Goal: Task Accomplishment & Management: Manage account settings

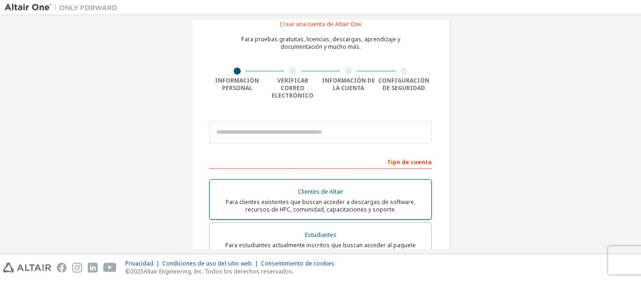
scroll to position [47, 0]
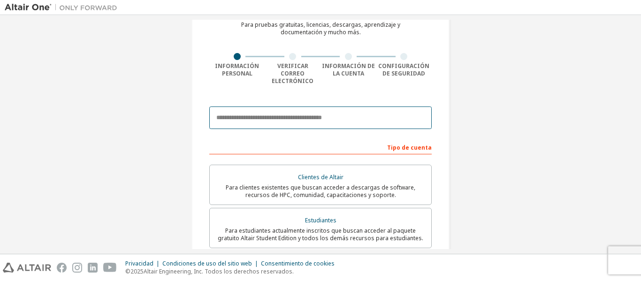
click at [333, 109] on input "email" at bounding box center [320, 118] width 223 height 23
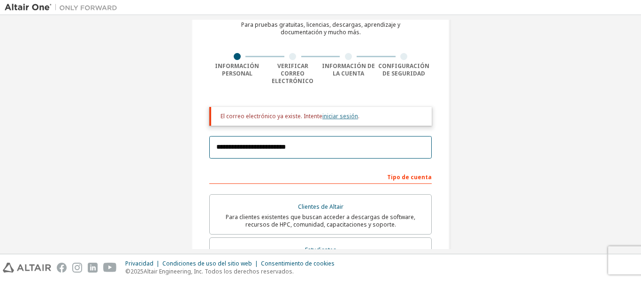
type input "**********"
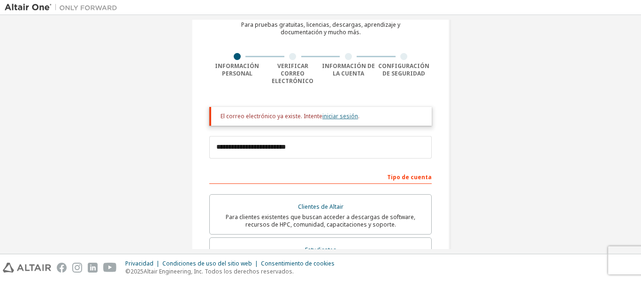
click at [334, 112] on font "iniciar sesión" at bounding box center [341, 116] width 36 height 8
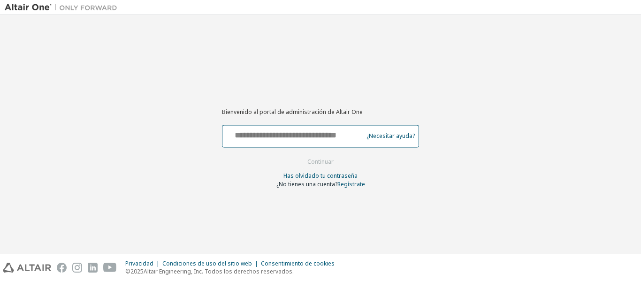
click at [316, 133] on input "text" at bounding box center [294, 134] width 136 height 14
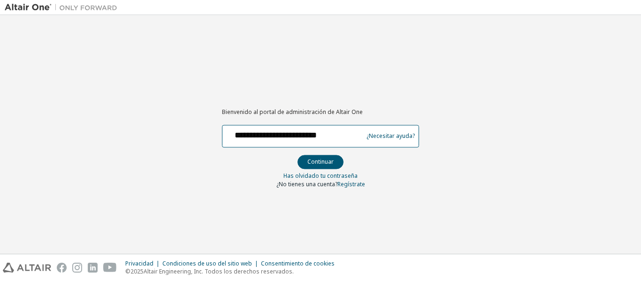
type input "**********"
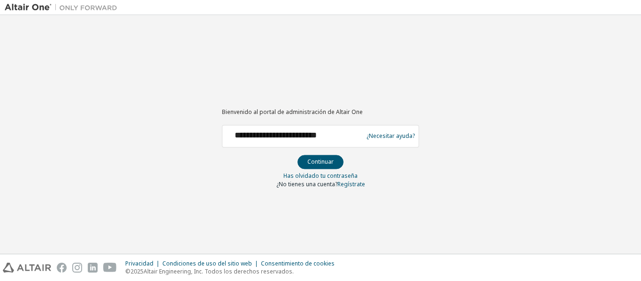
click at [324, 169] on form "**********" at bounding box center [320, 156] width 197 height 63
click at [328, 165] on font "Continuar" at bounding box center [321, 162] width 26 height 8
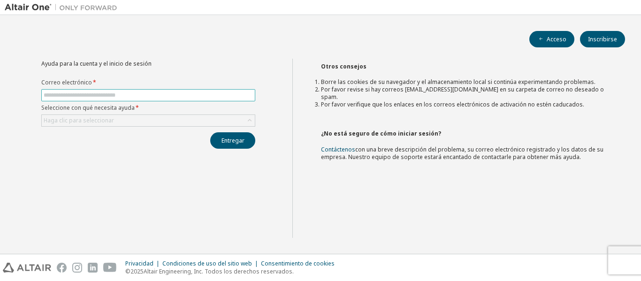
click at [131, 91] on span at bounding box center [148, 95] width 214 height 12
click at [127, 95] on input "text" at bounding box center [148, 96] width 209 height 8
type input "**********"
click at [149, 118] on div "Haga clic para seleccionar" at bounding box center [148, 120] width 213 height 11
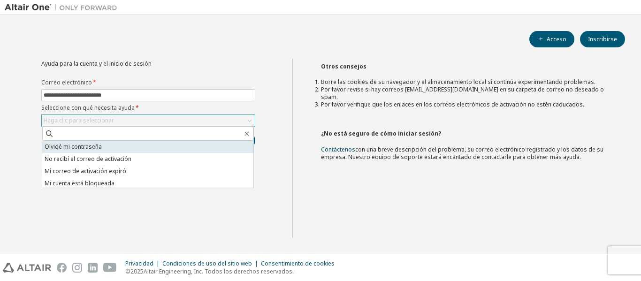
click at [115, 150] on li "Olvidé mi contraseña" at bounding box center [147, 147] width 211 height 12
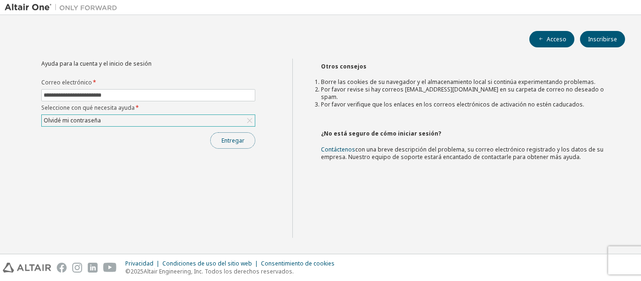
click at [237, 140] on font "Entregar" at bounding box center [233, 141] width 23 height 8
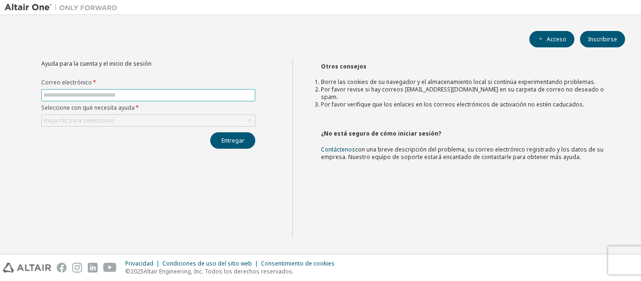
click at [148, 93] on input "text" at bounding box center [148, 96] width 209 height 8
type input "**********"
click at [153, 122] on div "Haga clic para seleccionar" at bounding box center [148, 120] width 213 height 11
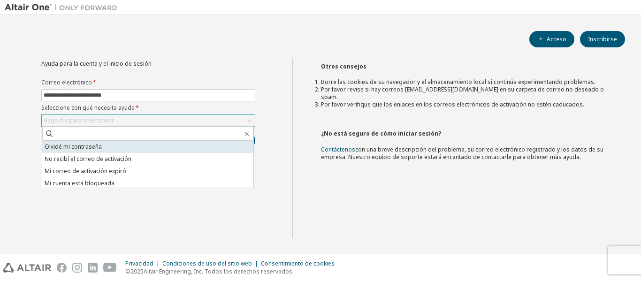
click at [93, 151] on li "Olvidé mi contraseña" at bounding box center [147, 147] width 211 height 12
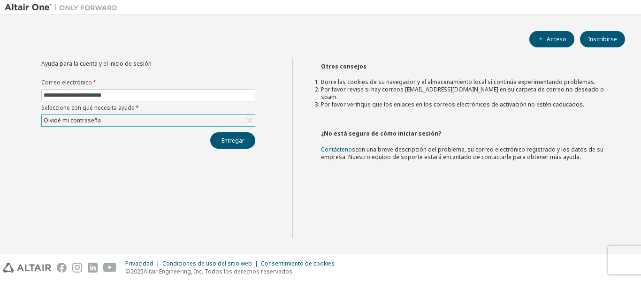
click at [141, 147] on div "Entregar" at bounding box center [148, 140] width 214 height 16
click at [226, 142] on font "Entregar" at bounding box center [233, 141] width 23 height 8
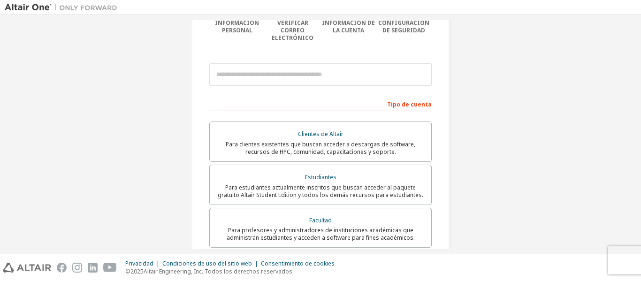
scroll to position [94, 0]
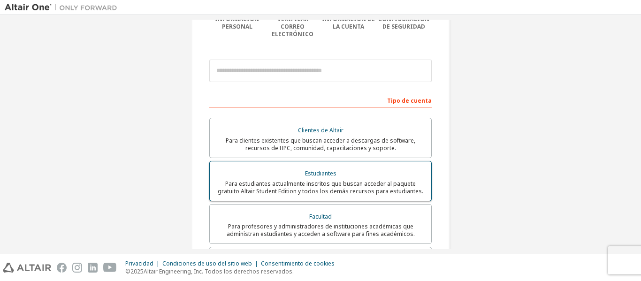
click at [370, 180] on font "Para estudiantes actualmente inscritos que buscan acceder al paquete gratuito A…" at bounding box center [321, 187] width 206 height 15
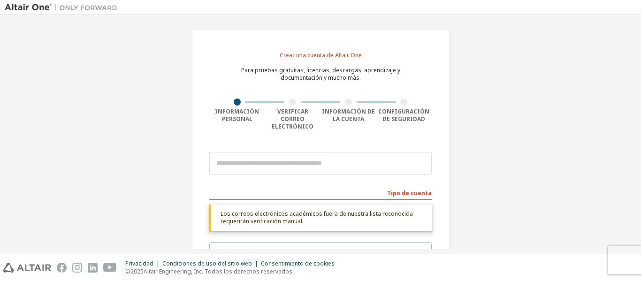
scroll to position [0, 0]
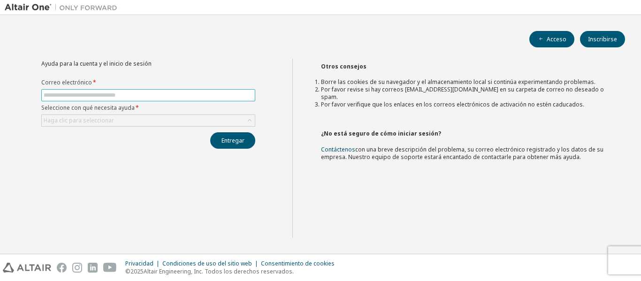
click at [172, 94] on input "text" at bounding box center [148, 96] width 209 height 8
type input "**********"
click at [164, 117] on div "Haga clic para seleccionar" at bounding box center [148, 120] width 213 height 11
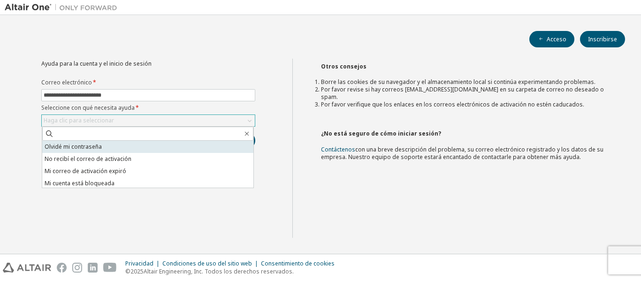
click at [137, 147] on li "Olvidé mi contraseña" at bounding box center [147, 147] width 211 height 12
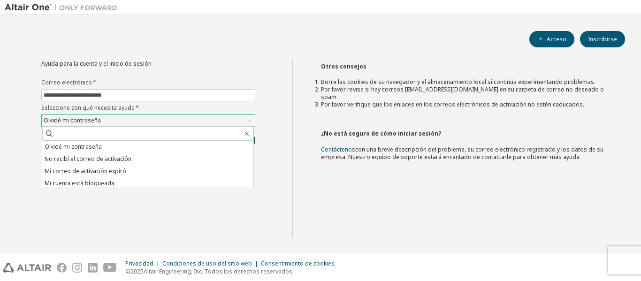
click at [137, 147] on li "Olvidé mi contraseña" at bounding box center [147, 147] width 211 height 12
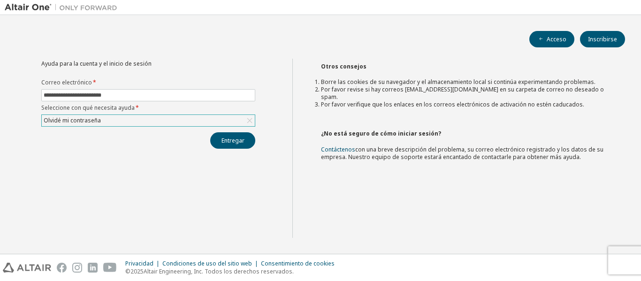
click at [137, 147] on div "Entregar" at bounding box center [148, 140] width 214 height 16
click at [233, 144] on font "Entregar" at bounding box center [233, 141] width 23 height 8
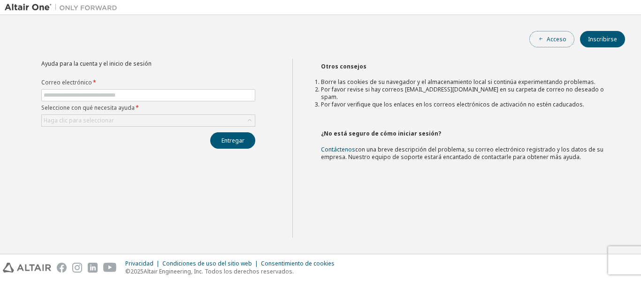
click at [557, 42] on font "Acceso" at bounding box center [557, 39] width 20 height 8
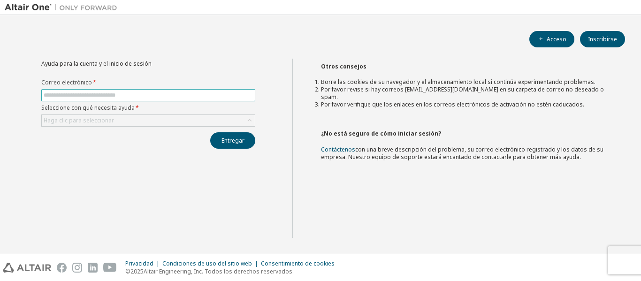
click at [157, 94] on input "text" at bounding box center [148, 96] width 209 height 8
type input "**********"
click at [146, 116] on div "Haga clic para seleccionar" at bounding box center [148, 120] width 213 height 11
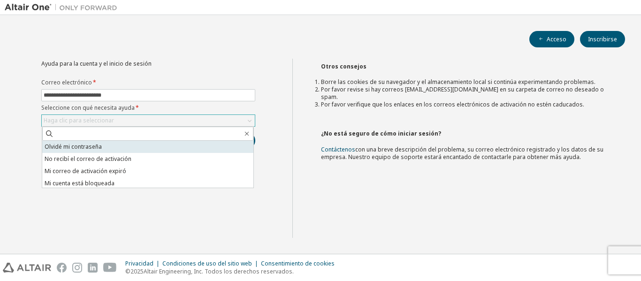
click at [111, 148] on li "Olvidé mi contraseña" at bounding box center [147, 147] width 211 height 12
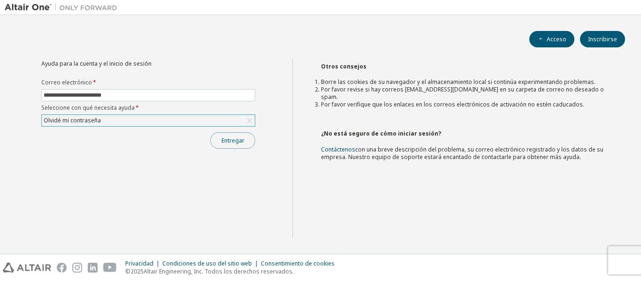
click at [223, 137] on font "Entregar" at bounding box center [233, 141] width 23 height 8
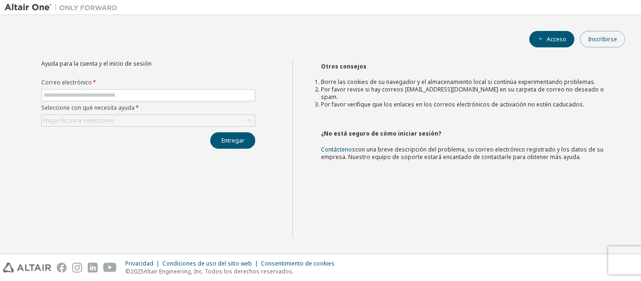
click at [610, 38] on font "Inscribirse" at bounding box center [602, 39] width 29 height 8
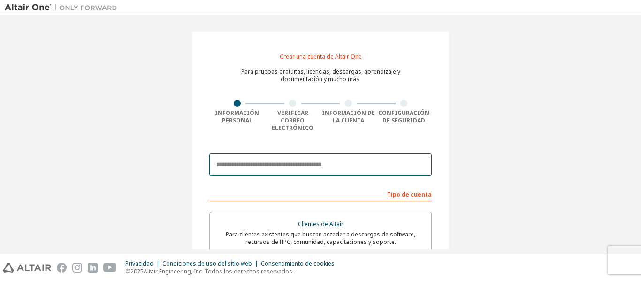
click at [316, 162] on input "email" at bounding box center [320, 165] width 223 height 23
type input "**********"
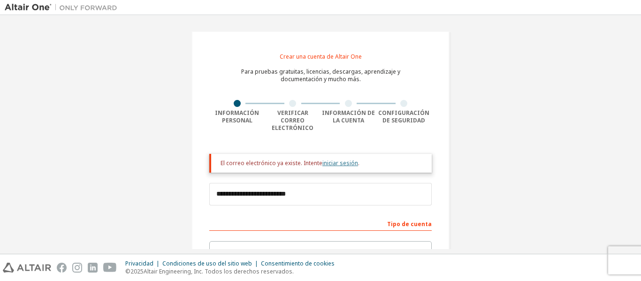
click at [329, 159] on font "iniciar sesión" at bounding box center [341, 163] width 36 height 8
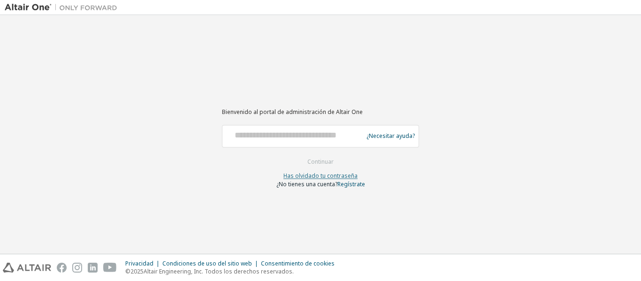
click at [320, 176] on font "Has olvidado tu contraseña" at bounding box center [321, 176] width 74 height 8
